Goal: Task Accomplishment & Management: Manage account settings

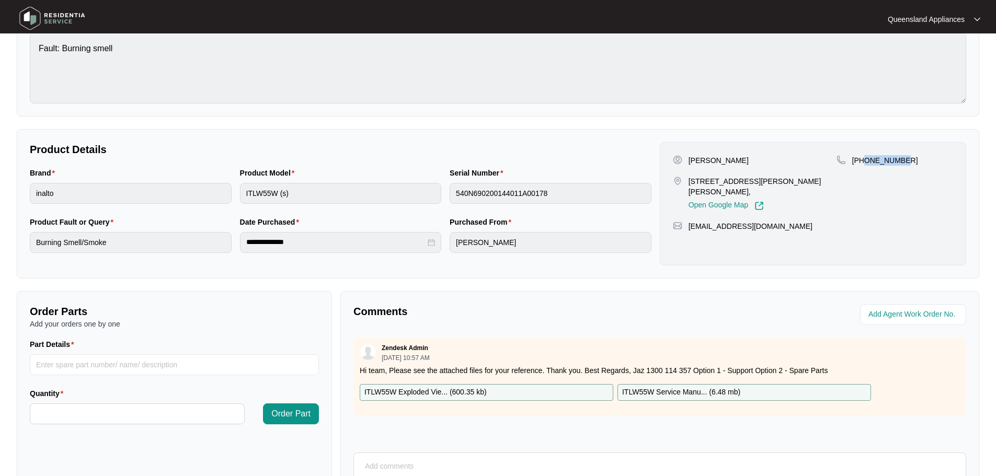
scroll to position [8, 0]
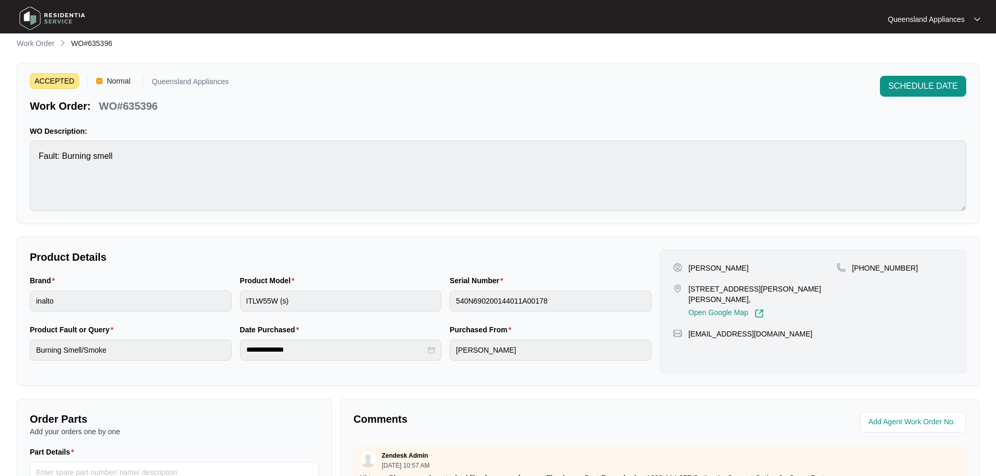
click at [30, 35] on div at bounding box center [133, 19] width 243 height 33
click at [33, 41] on p "Work Order" at bounding box center [36, 43] width 38 height 10
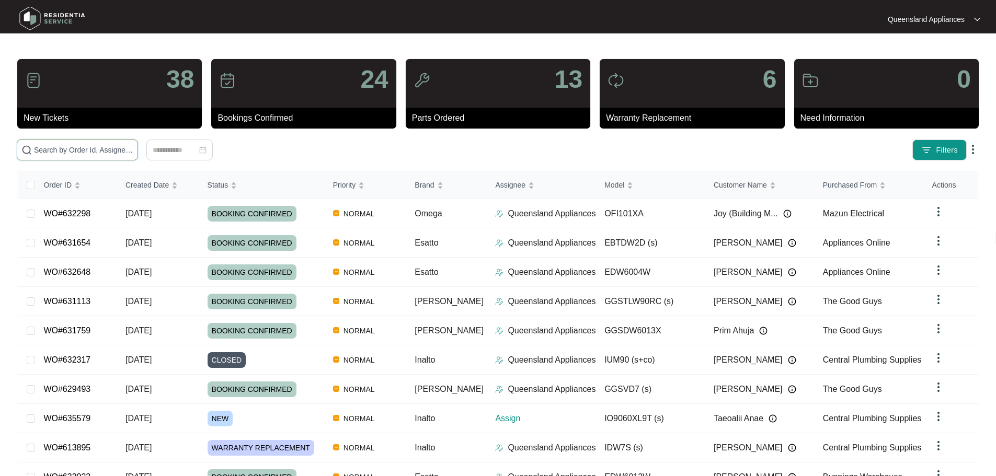
click at [133, 150] on input "text" at bounding box center [83, 150] width 99 height 12
paste input "635579"
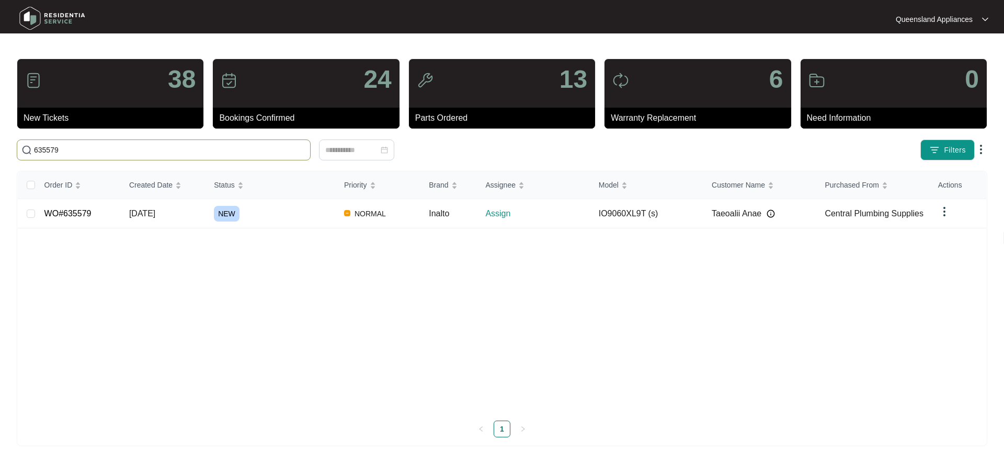
type input "635579"
click at [300, 216] on div "NEW" at bounding box center [275, 214] width 122 height 16
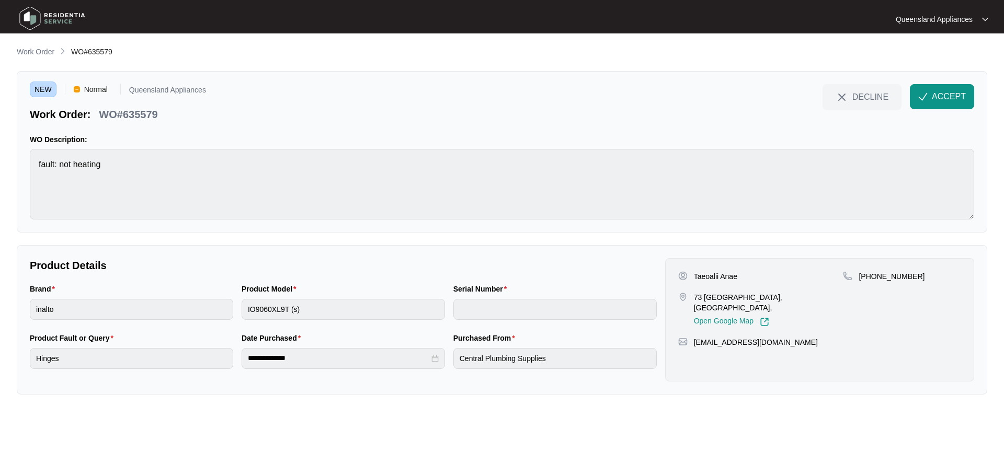
click at [771, 296] on p "73 [GEOGRAPHIC_DATA], [GEOGRAPHIC_DATA]," at bounding box center [769, 302] width 150 height 21
copy p "Yarrabilba"
click at [142, 117] on p "WO#635579" at bounding box center [128, 114] width 59 height 15
drag, startPoint x: 142, startPoint y: 117, endPoint x: 177, endPoint y: 119, distance: 34.6
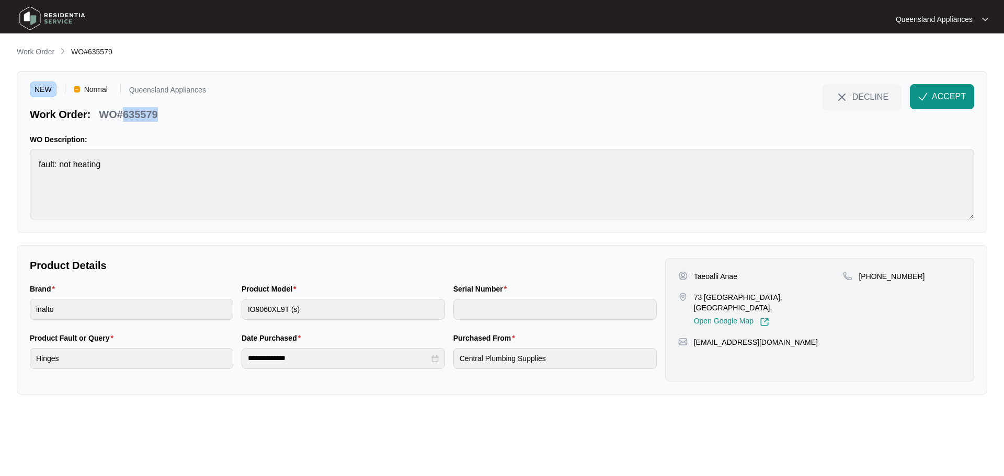
click at [143, 117] on p "WO#635579" at bounding box center [128, 114] width 59 height 15
copy p "635579"
click at [692, 298] on div "[GEOGRAPHIC_DATA], [GEOGRAPHIC_DATA], Open Google Map" at bounding box center [760, 309] width 165 height 35
drag, startPoint x: 695, startPoint y: 293, endPoint x: 733, endPoint y: 295, distance: 38.2
click at [733, 295] on p "73 [GEOGRAPHIC_DATA], [GEOGRAPHIC_DATA]," at bounding box center [769, 302] width 150 height 21
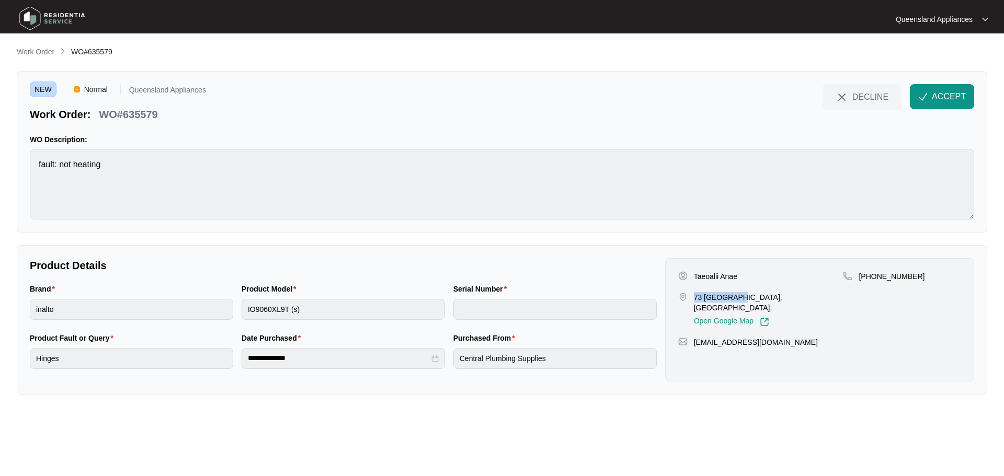
copy p "73 Wellingto"
drag, startPoint x: 873, startPoint y: 276, endPoint x: 917, endPoint y: 280, distance: 44.1
click at [917, 280] on div "[PHONE_NUMBER]" at bounding box center [902, 276] width 118 height 10
copy p "474509870"
click at [956, 94] on span "ACCEPT" at bounding box center [949, 96] width 34 height 13
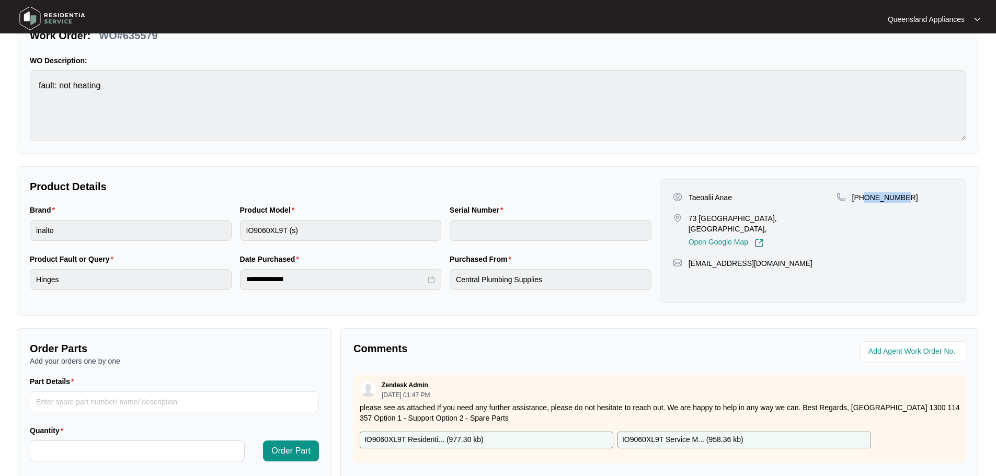
scroll to position [8, 0]
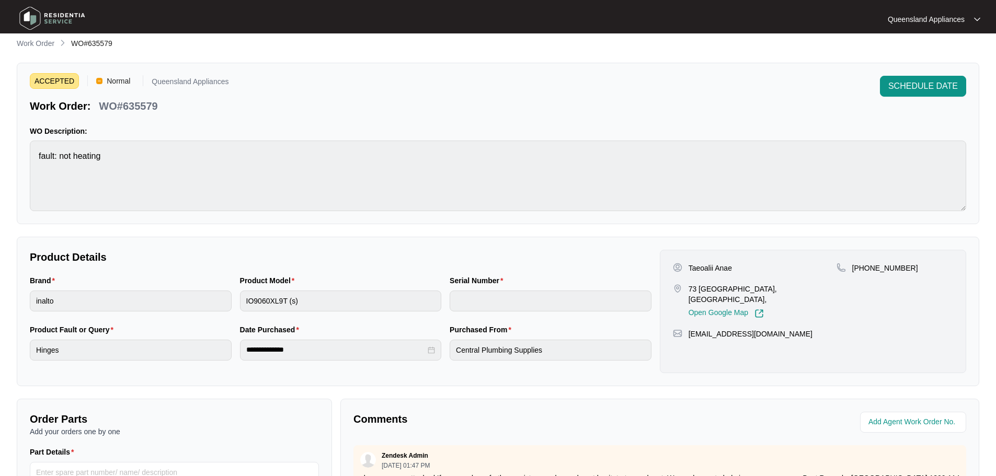
click at [45, 52] on div "**********" at bounding box center [498, 353] width 963 height 631
click at [39, 43] on p "Work Order" at bounding box center [36, 43] width 38 height 10
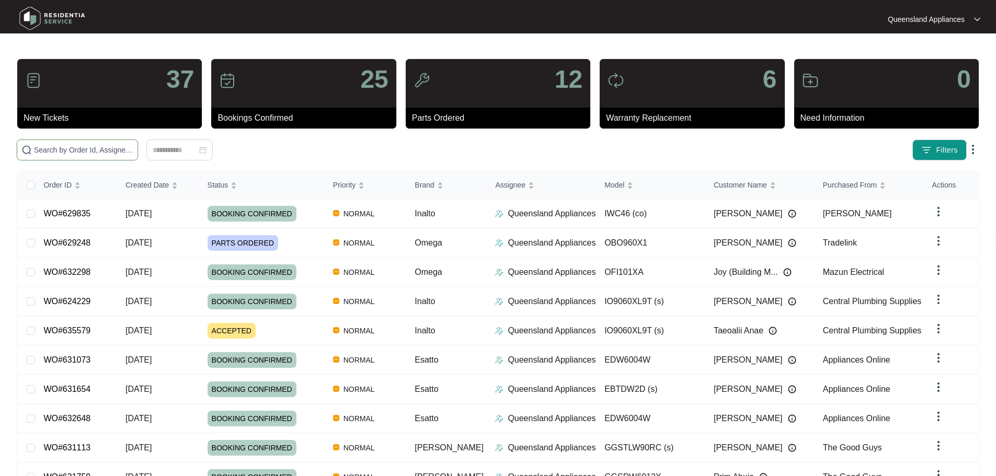
click at [111, 152] on input "text" at bounding box center [83, 150] width 99 height 12
paste input "633398"
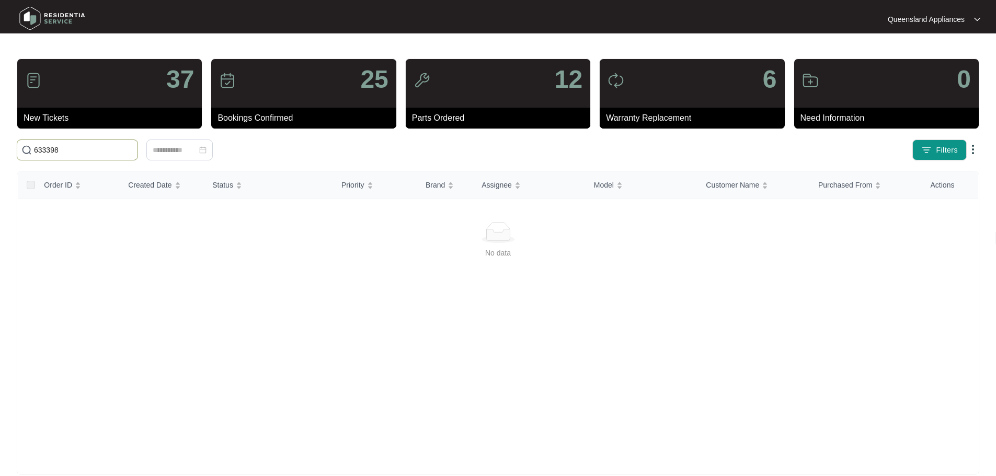
drag, startPoint x: 55, startPoint y: 150, endPoint x: 17, endPoint y: 146, distance: 37.9
click at [17, 146] on span "633398" at bounding box center [77, 150] width 121 height 21
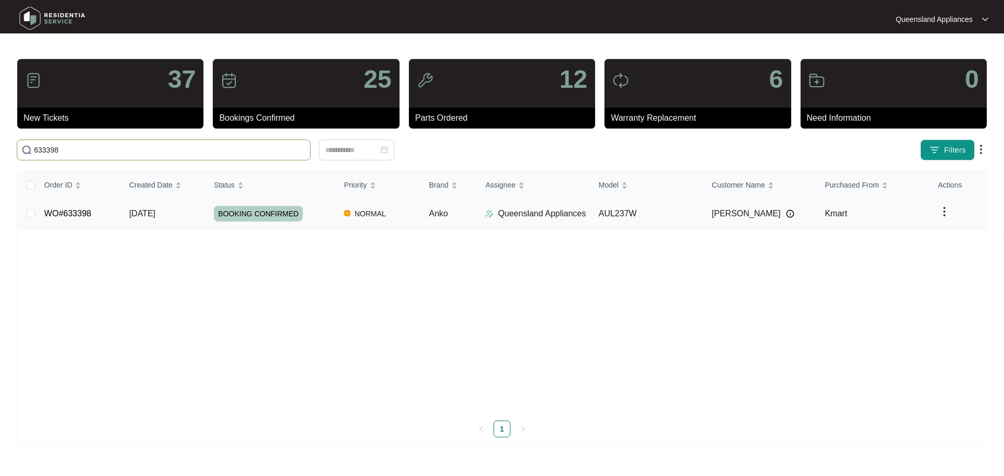
type input "633398"
click at [206, 221] on td "BOOKING CONFIRMED" at bounding box center [271, 213] width 130 height 29
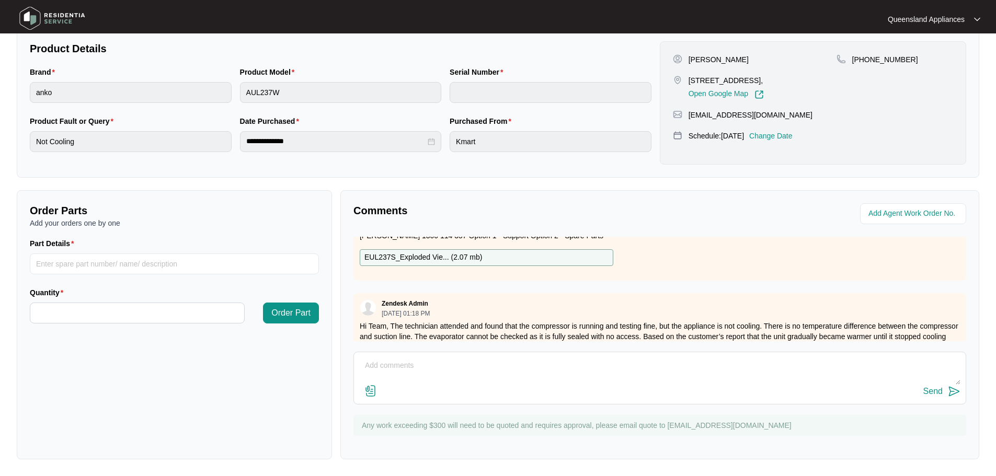
scroll to position [90, 0]
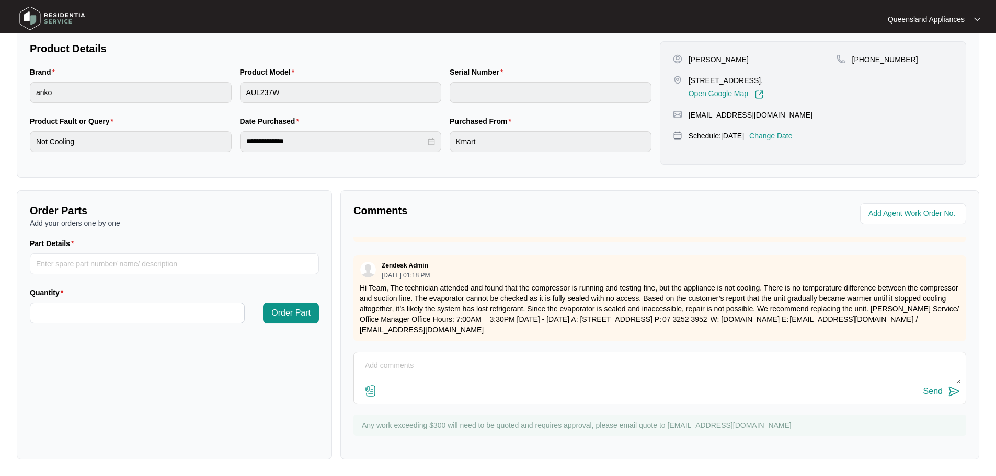
click at [539, 363] on textarea at bounding box center [659, 371] width 601 height 27
click at [659, 361] on textarea at bounding box center [659, 371] width 601 height 27
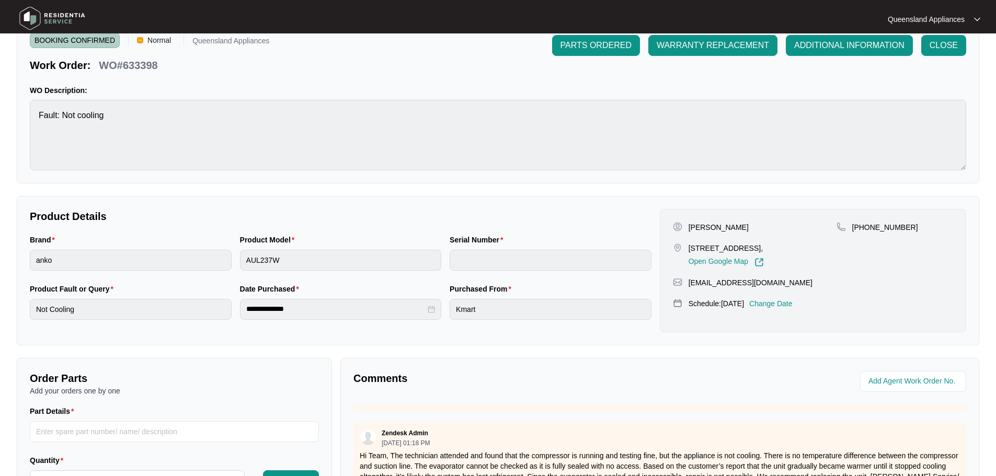
scroll to position [0, 0]
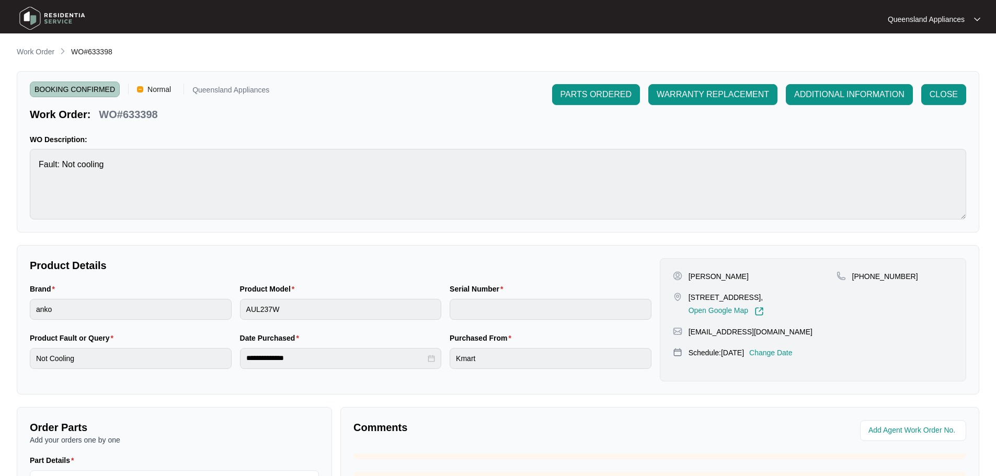
click at [46, 53] on p "Work Order" at bounding box center [36, 52] width 38 height 10
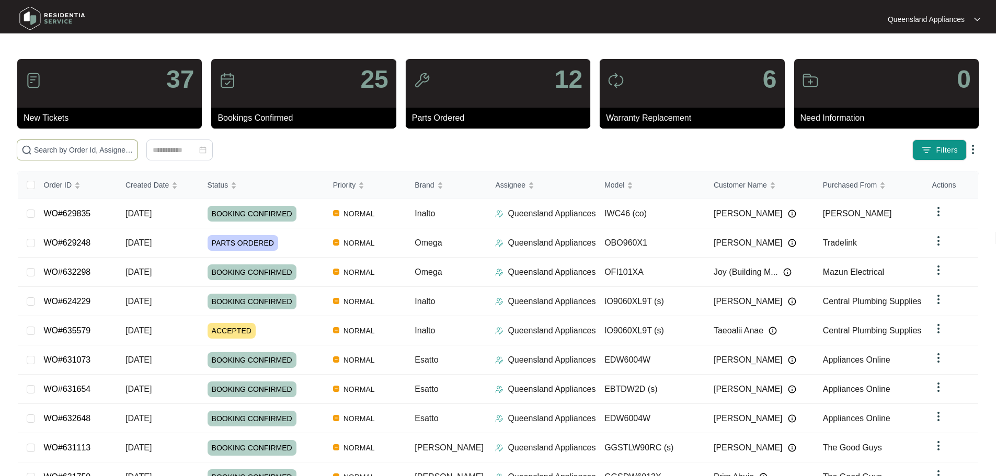
click at [117, 152] on input "text" at bounding box center [83, 150] width 99 height 12
paste input "615704"
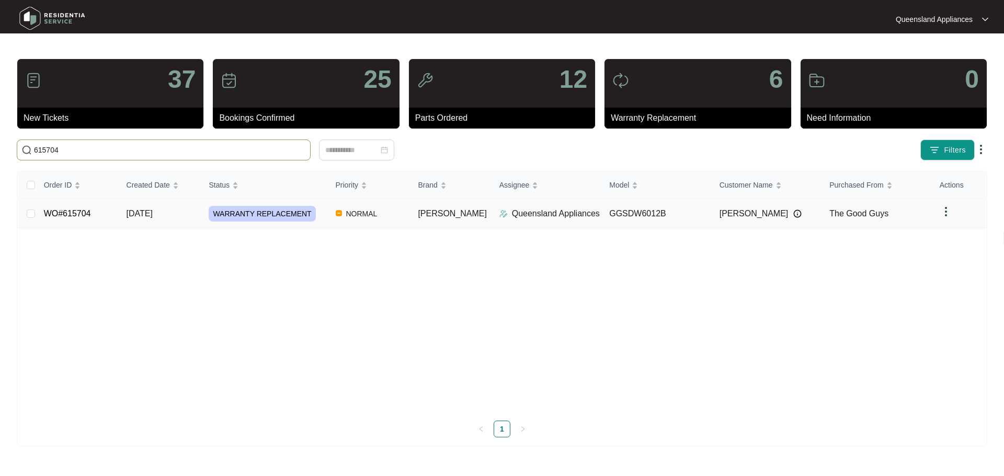
type input "615704"
click at [327, 214] on div "WARRANTY REPLACEMENT" at bounding box center [268, 214] width 118 height 16
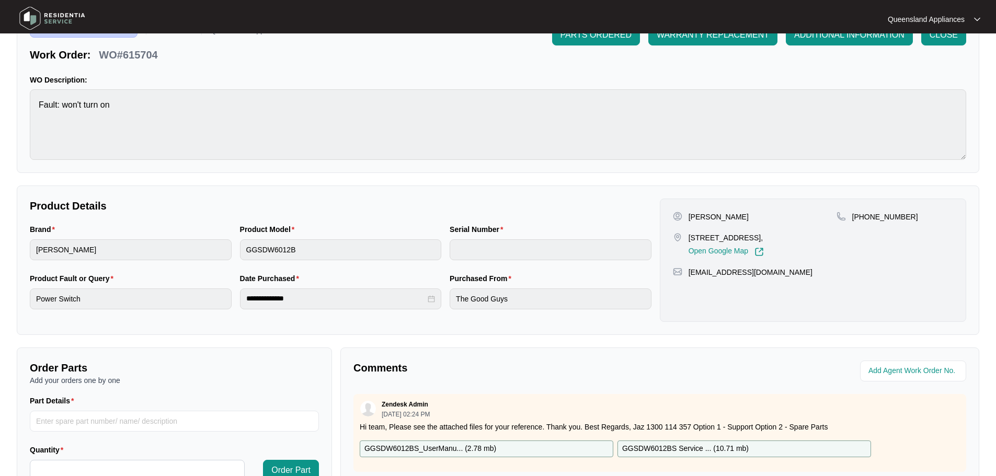
scroll to position [209, 0]
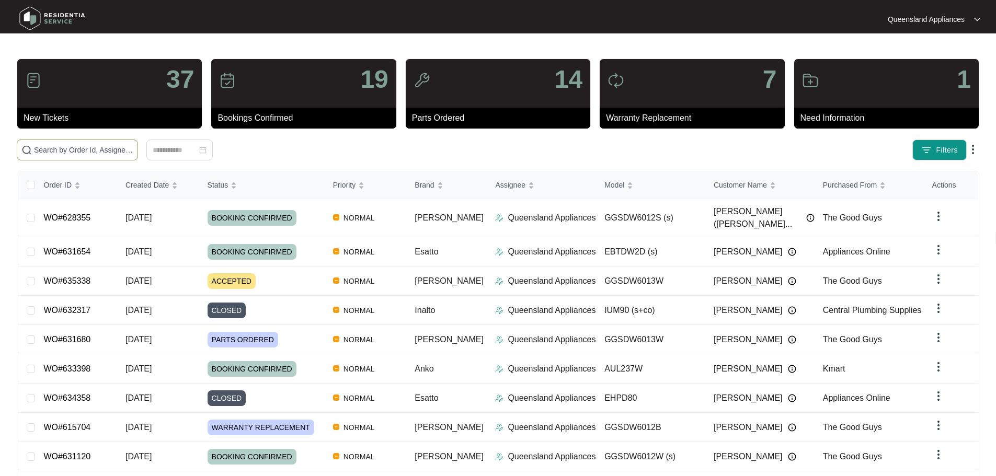
click at [133, 148] on input "text" at bounding box center [83, 150] width 99 height 12
paste input "631654"
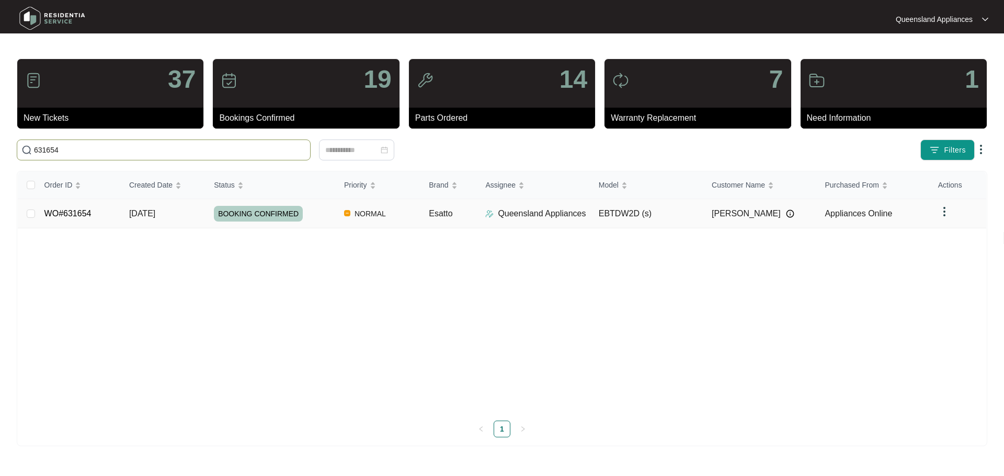
type input "631654"
click at [322, 212] on div "BOOKING CONFIRMED" at bounding box center [275, 214] width 122 height 16
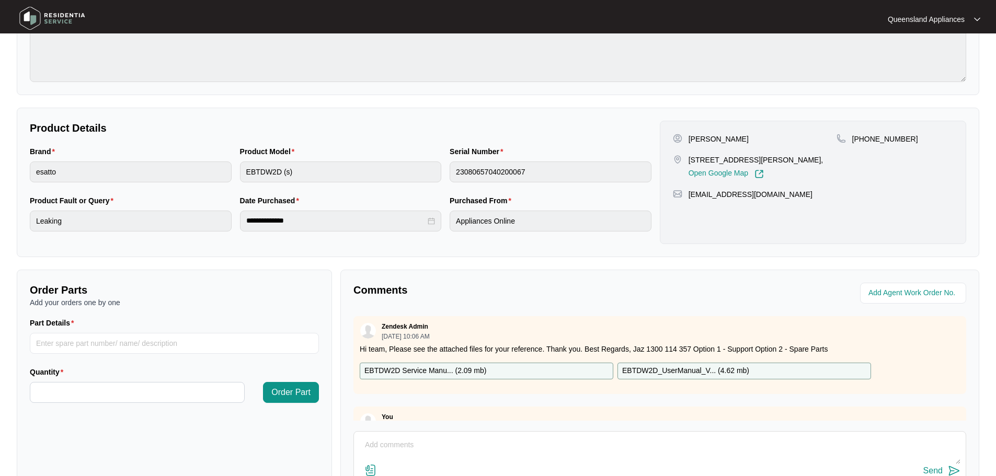
scroll to position [8, 0]
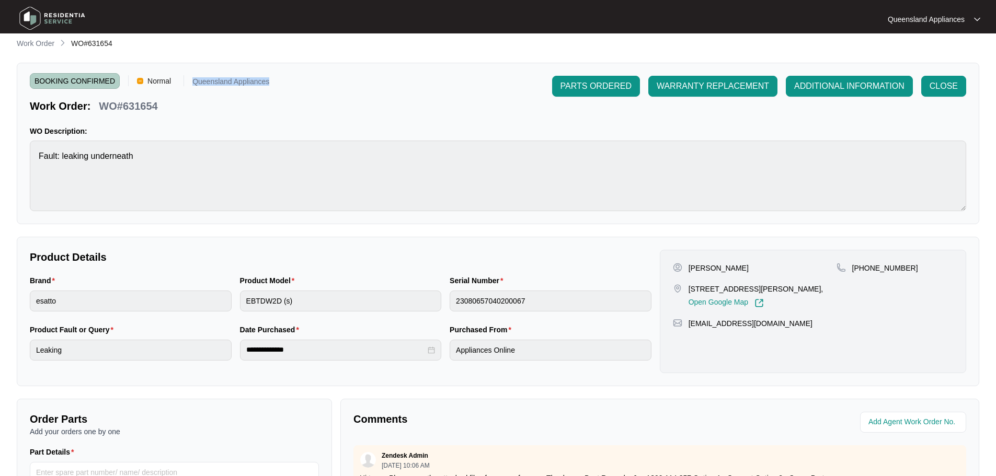
drag, startPoint x: 204, startPoint y: 79, endPoint x: 273, endPoint y: 85, distance: 68.8
click at [273, 85] on div "BOOKING CONFIRMED Normal Queensland Appliances Work Order: WO#631654 PARTS ORDE…" at bounding box center [498, 144] width 963 height 162
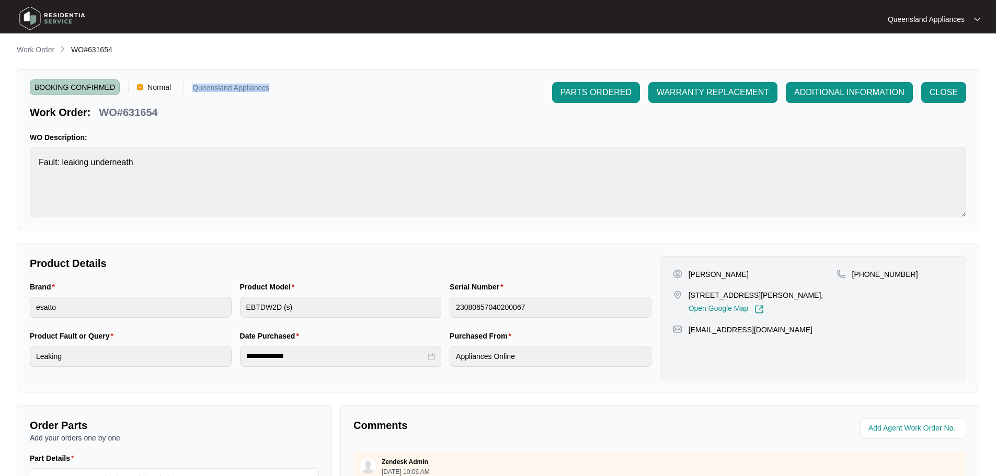
scroll to position [0, 0]
